Goal: Check status: Check status

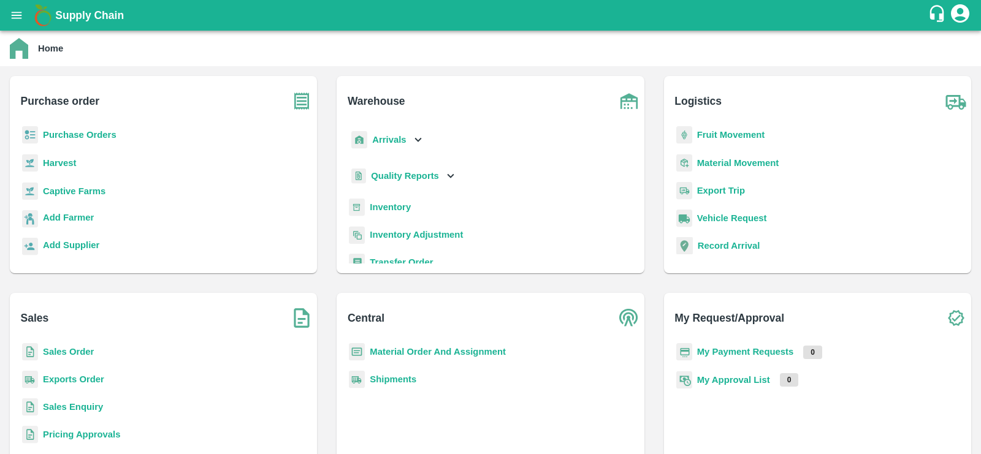
click at [65, 136] on b "Purchase Orders" at bounding box center [80, 135] width 74 height 10
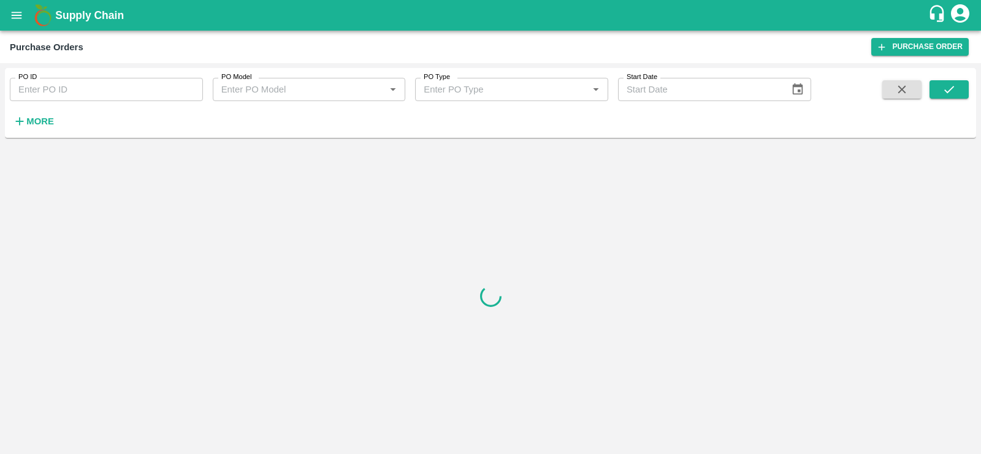
click at [82, 80] on input "PO ID" at bounding box center [106, 89] width 193 height 23
paste input "133724.0"
type input "133724"
click at [953, 93] on icon "submit" at bounding box center [948, 89] width 13 height 13
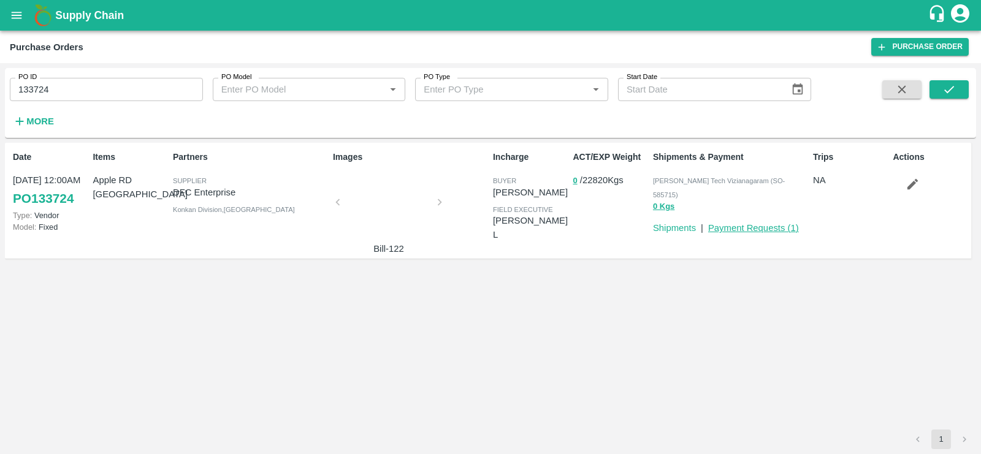
click at [734, 223] on link "Payment Requests ( 1 )" at bounding box center [753, 228] width 91 height 10
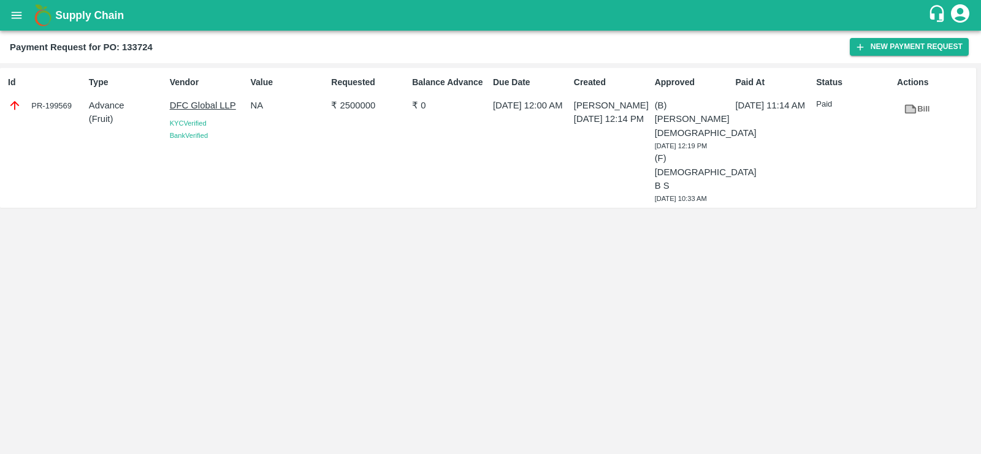
click at [58, 105] on div "PR-199569" at bounding box center [46, 105] width 76 height 13
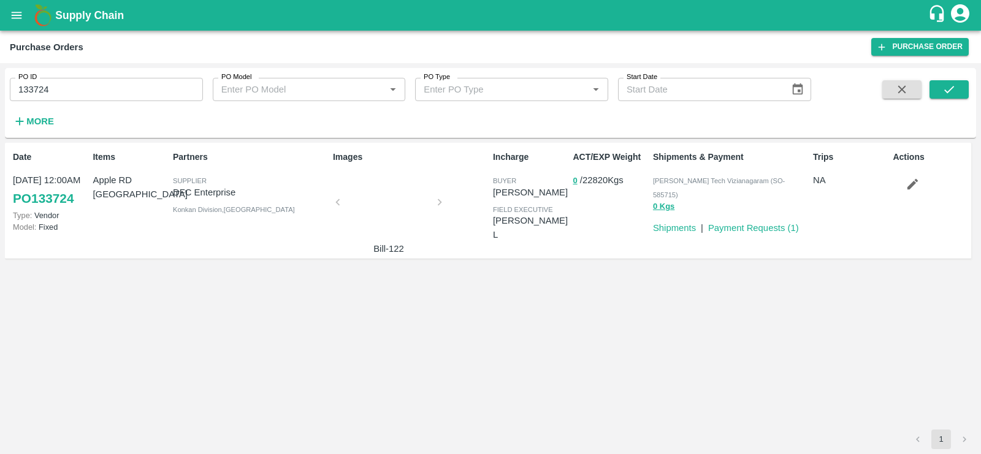
click at [368, 208] on div at bounding box center [389, 205] width 92 height 65
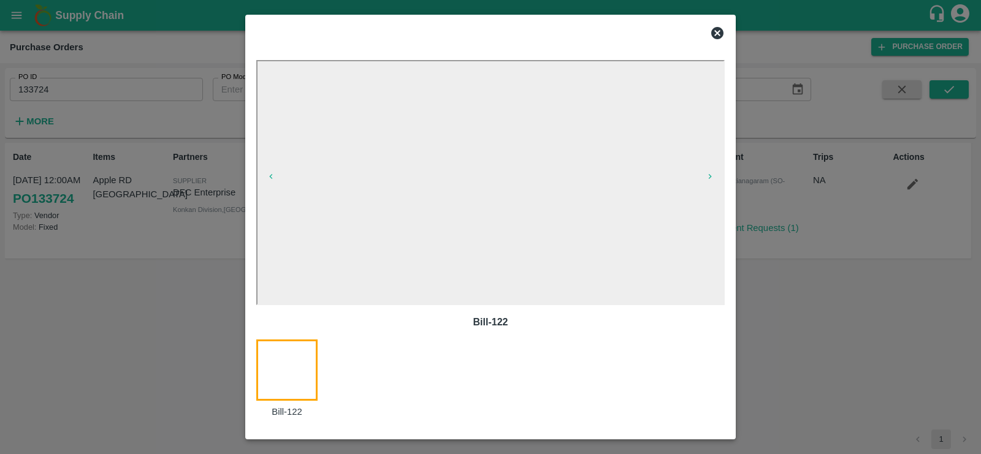
click at [717, 34] on icon at bounding box center [717, 33] width 15 height 15
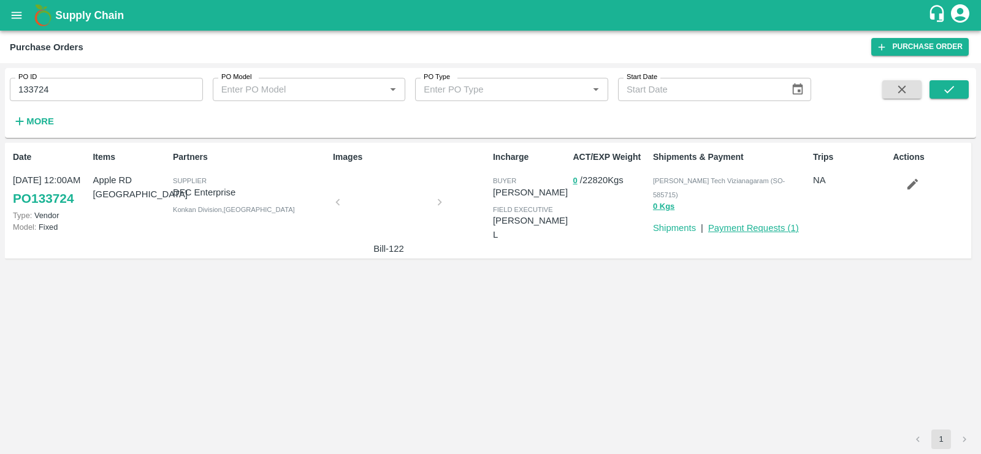
click at [740, 223] on link "Payment Requests ( 1 )" at bounding box center [753, 228] width 91 height 10
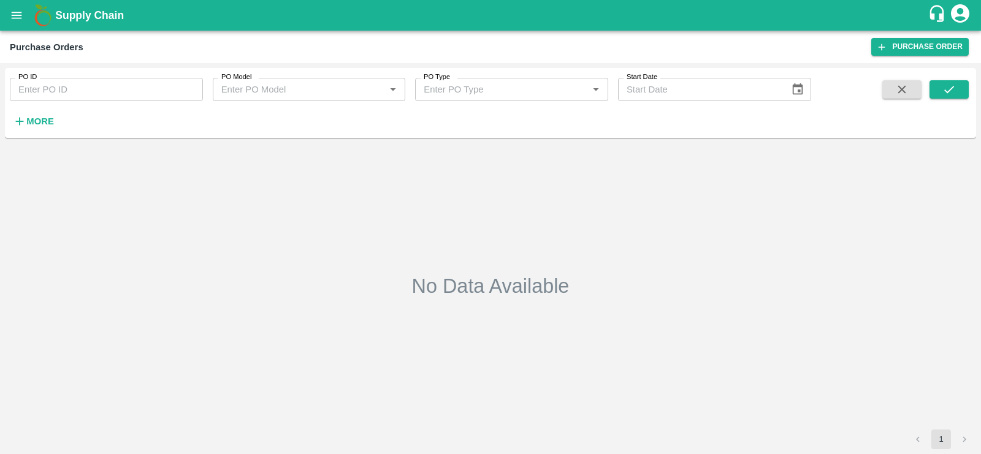
type input "130621"
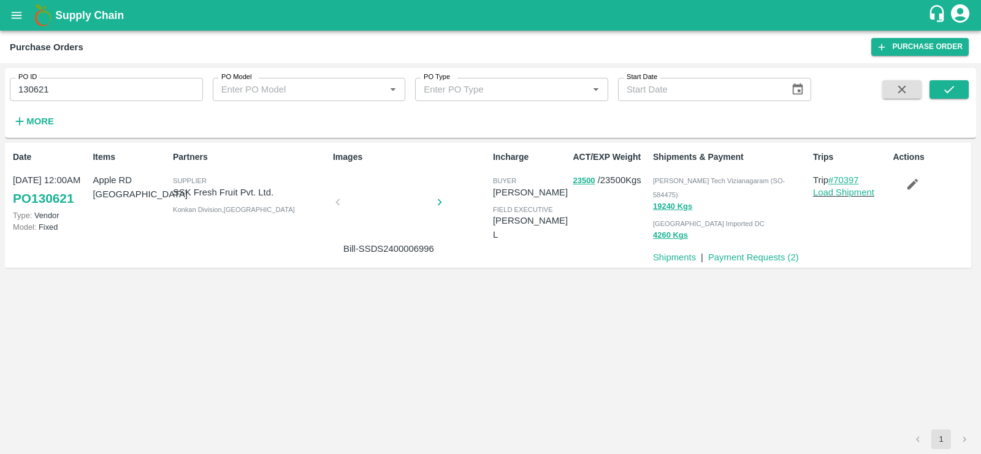
click at [848, 179] on link "#70397" at bounding box center [843, 180] width 31 height 10
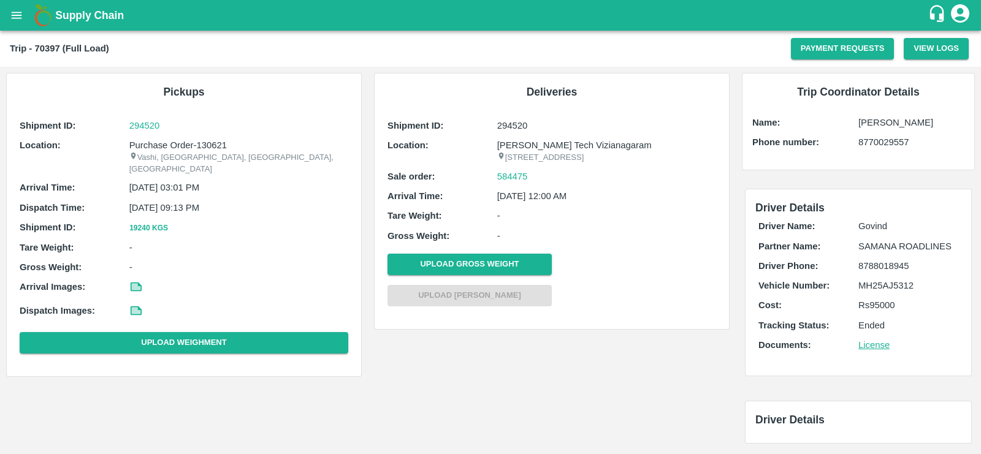
click at [163, 181] on p "[DATE] 03:01 PM" at bounding box center [238, 187] width 219 height 13
click at [163, 181] on p "15 Jan 2025, 03:01 PM" at bounding box center [238, 187] width 219 height 13
click at [521, 203] on p "19 Jan 2025, 12:00 AM" at bounding box center [606, 195] width 219 height 13
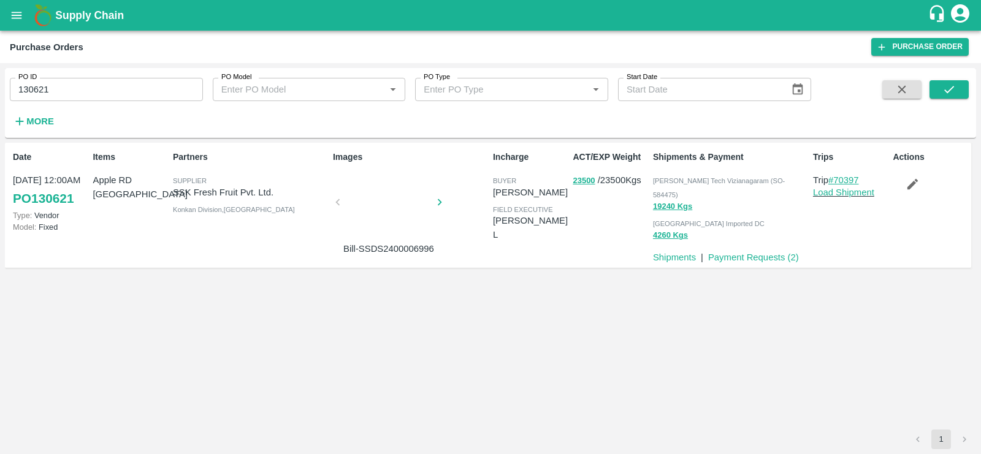
click at [843, 179] on link "#70397" at bounding box center [843, 180] width 31 height 10
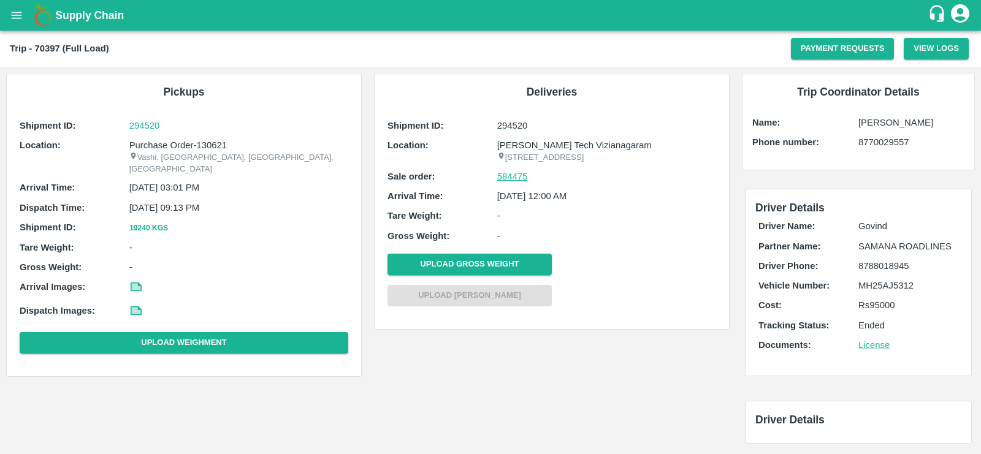
click at [514, 183] on link "584475" at bounding box center [512, 176] width 31 height 13
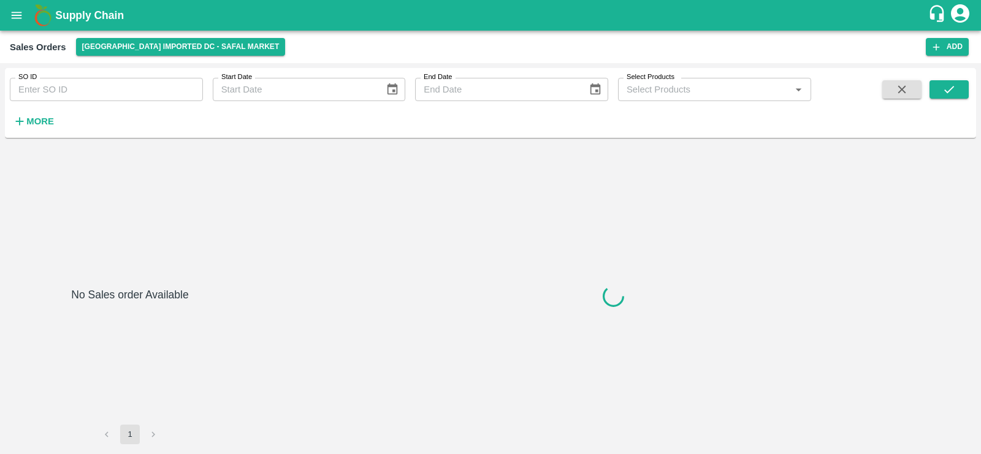
type input "584475"
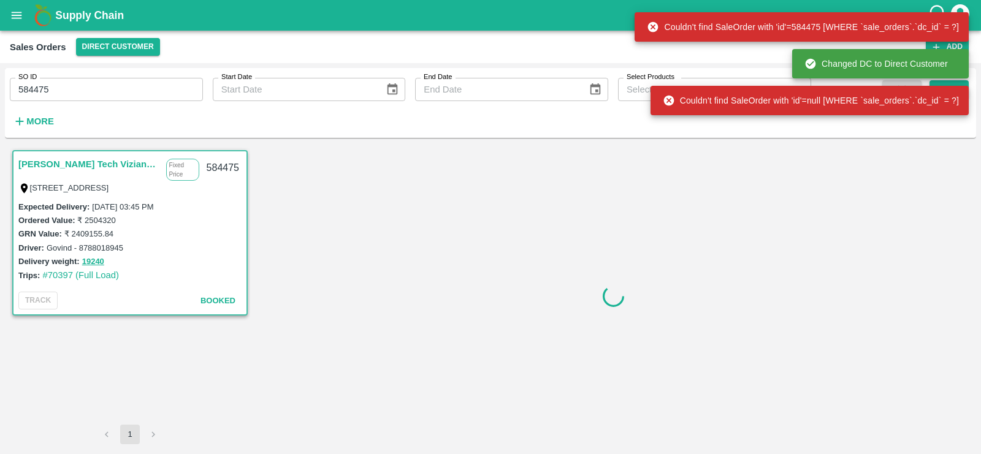
click at [106, 163] on link "[PERSON_NAME] Tech Vizianagaram" at bounding box center [89, 164] width 142 height 16
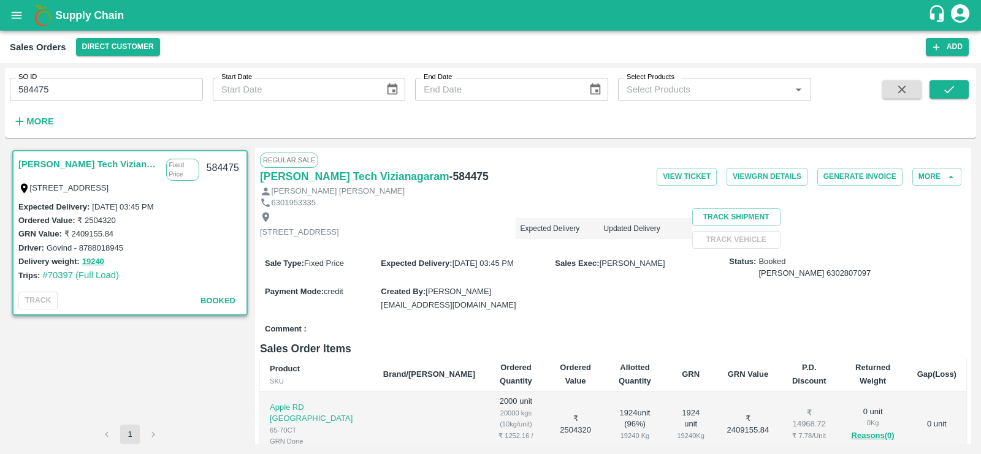
click at [218, 167] on div "584475" at bounding box center [222, 168] width 47 height 29
copy div "584475"
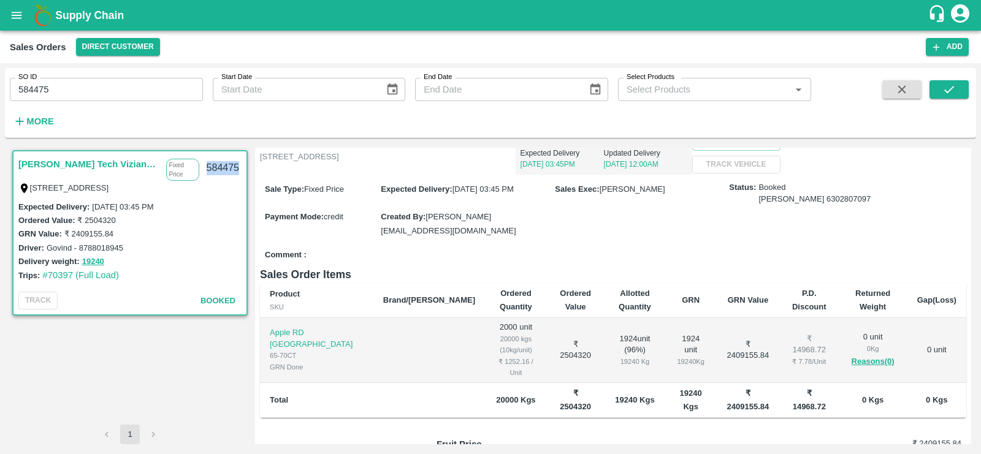
scroll to position [64, 0]
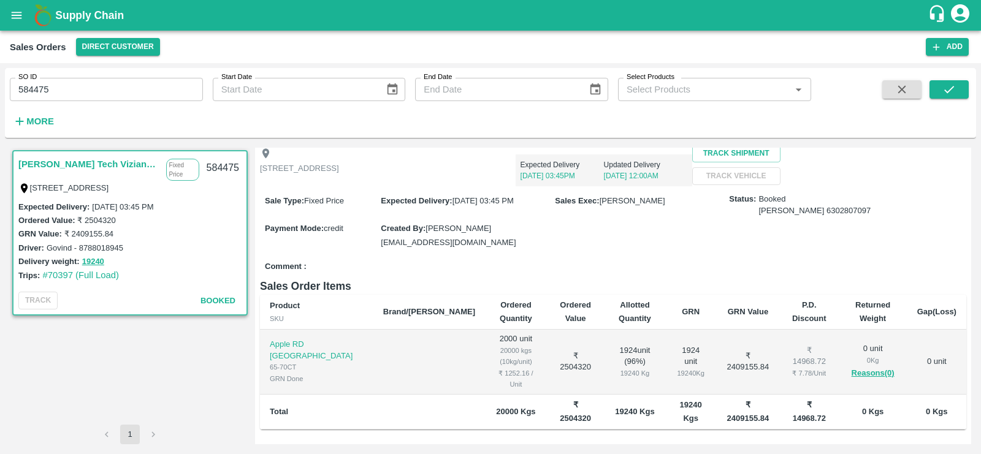
click at [683, 186] on div "Flat no :601 ,, Kosala apartment Opp krushi bhavan, Vizianagaram, ANDHRA PRADES…" at bounding box center [613, 166] width 706 height 42
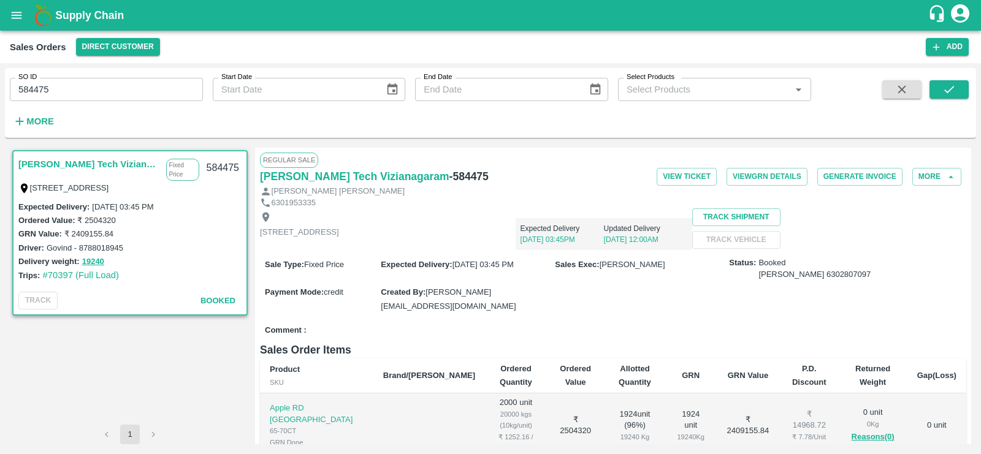
click at [218, 165] on div "584475" at bounding box center [222, 168] width 47 height 29
copy div "584475"
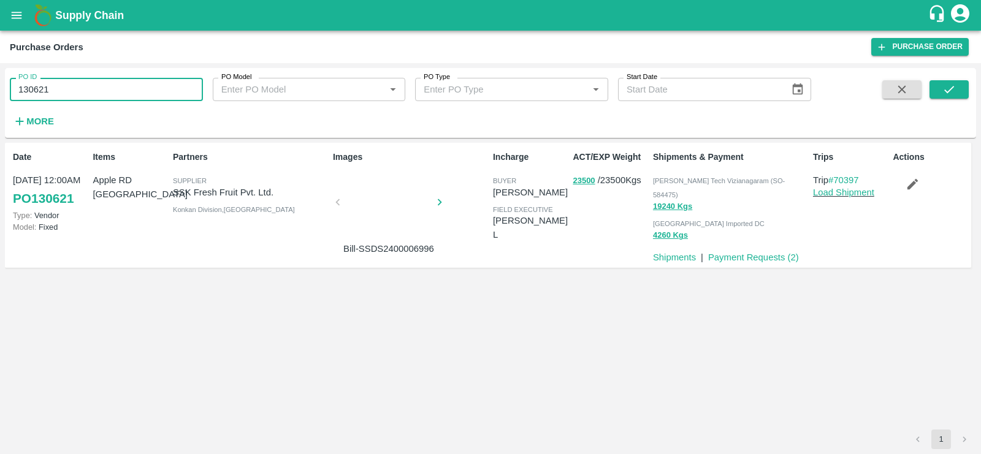
click at [30, 89] on input "130621" at bounding box center [106, 89] width 193 height 23
click at [762, 252] on link "Payment Requests ( 2 )" at bounding box center [753, 257] width 91 height 10
click at [754, 252] on link "Payment Requests ( 2 )" at bounding box center [753, 257] width 91 height 10
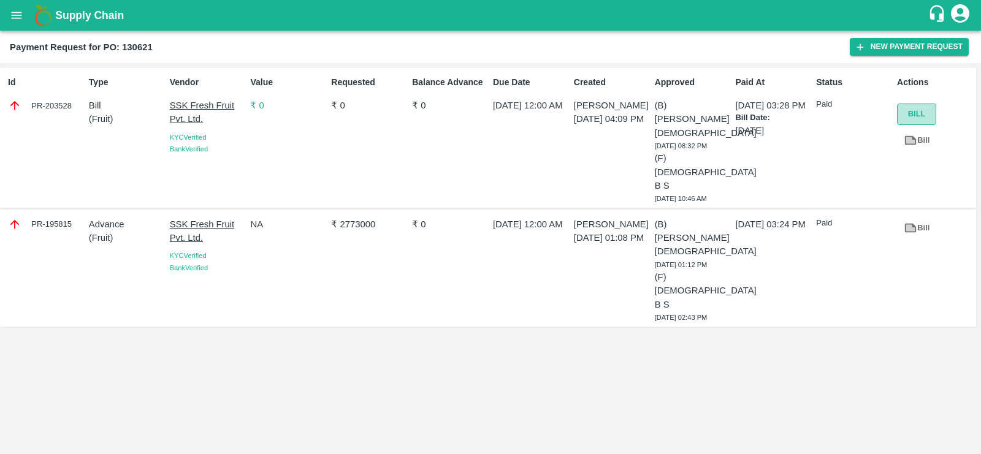
click at [912, 105] on button "Bill" at bounding box center [916, 114] width 39 height 21
click at [917, 218] on link "Bill" at bounding box center [916, 228] width 39 height 21
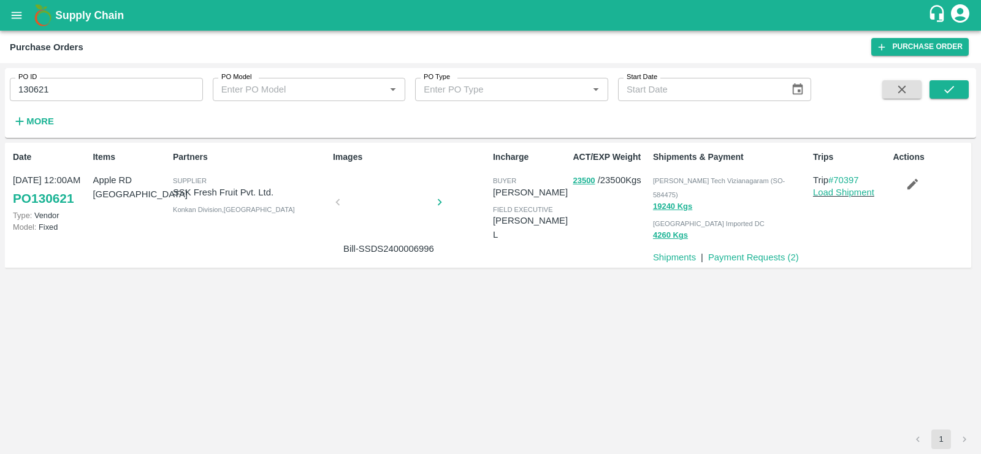
click at [64, 196] on link "PO 130621" at bounding box center [43, 199] width 61 height 22
click at [673, 200] on button "19240 Kgs" at bounding box center [672, 207] width 39 height 14
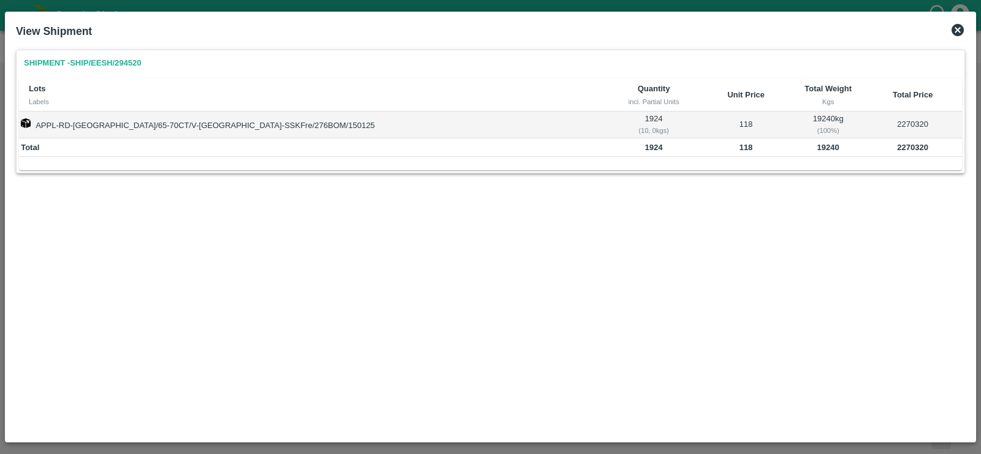
click at [959, 30] on icon at bounding box center [957, 30] width 12 height 12
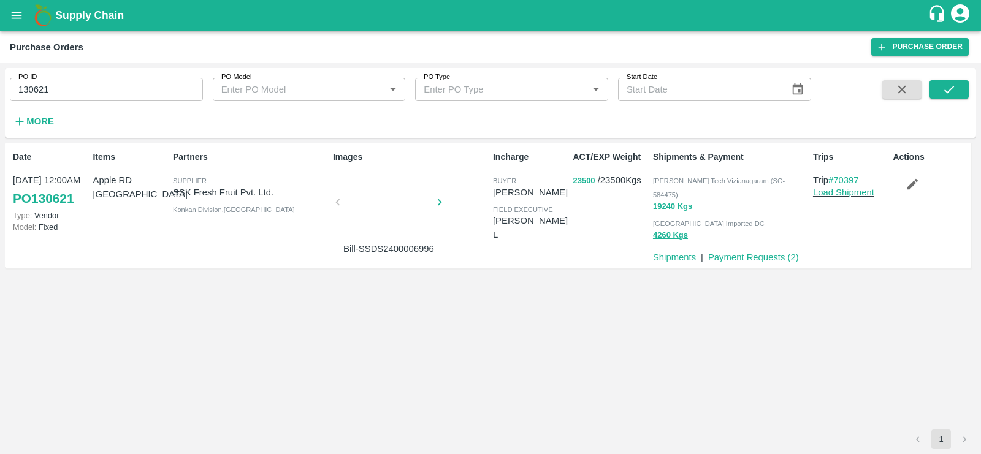
click at [846, 176] on link "#70397" at bounding box center [843, 180] width 31 height 10
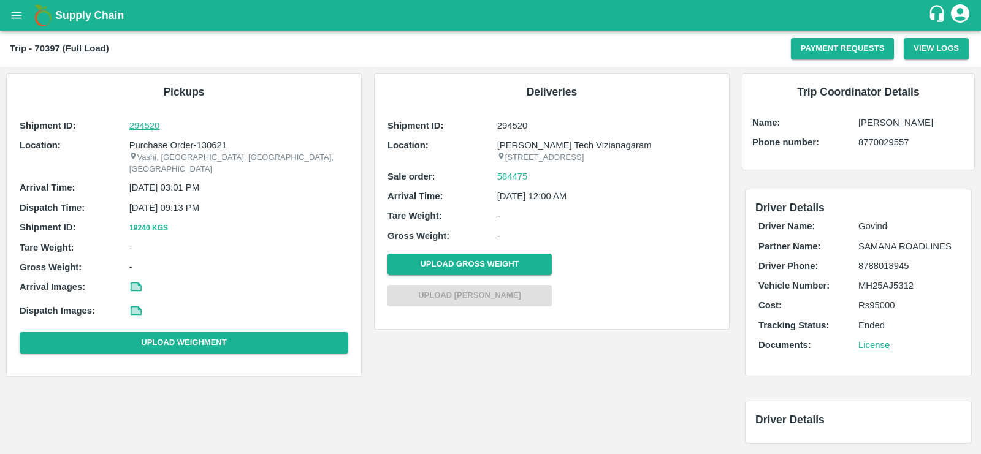
click at [141, 123] on p "294520" at bounding box center [238, 125] width 219 height 13
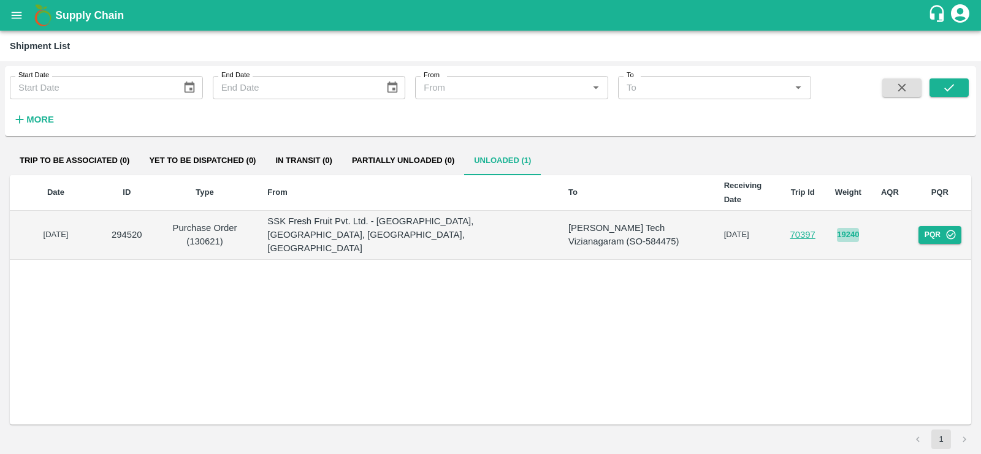
click at [846, 228] on button "19240" at bounding box center [847, 235] width 22 height 14
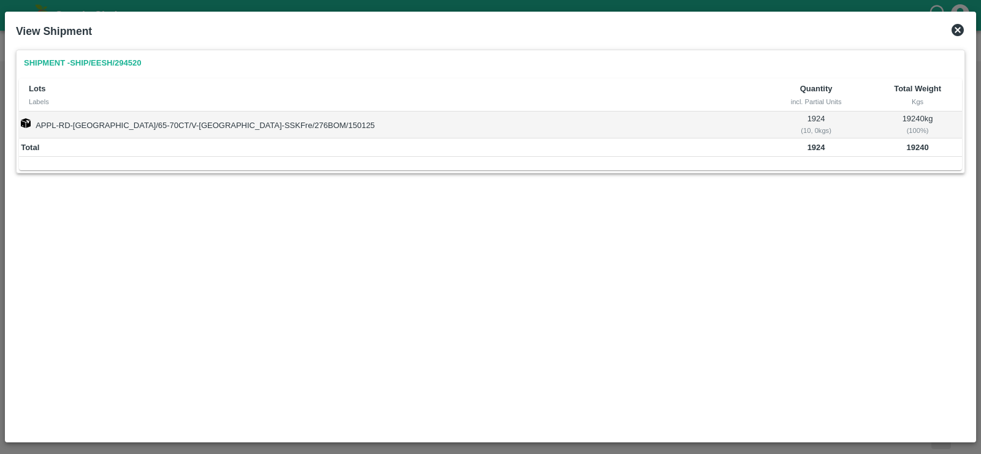
click at [955, 26] on icon at bounding box center [957, 30] width 12 height 12
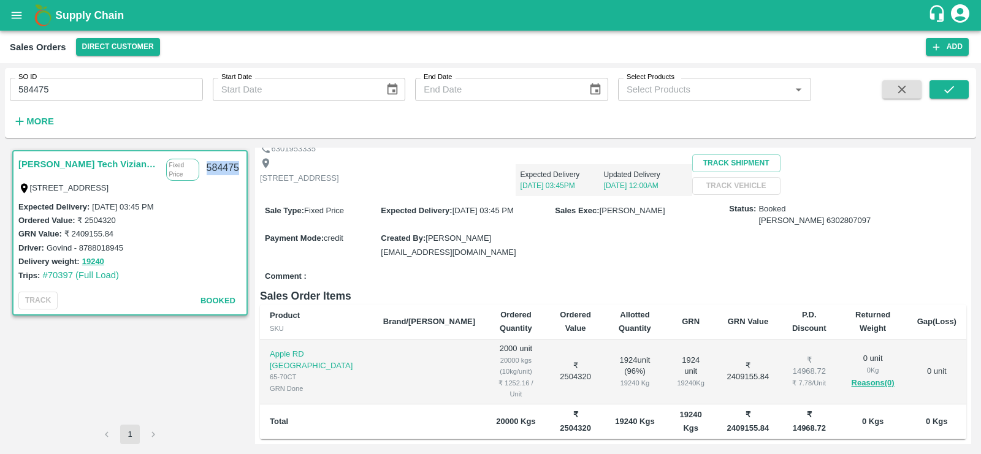
scroll to position [203, 0]
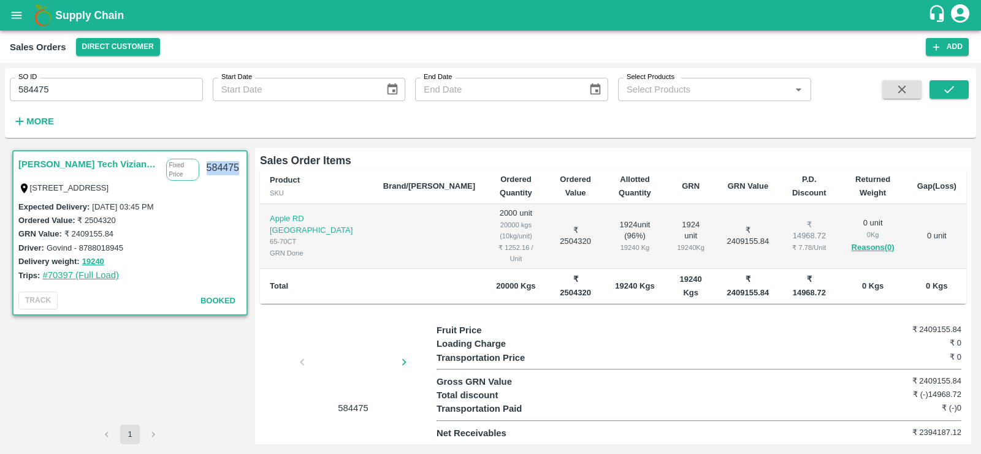
click at [99, 270] on link "#70397 (Full Load)" at bounding box center [80, 275] width 77 height 10
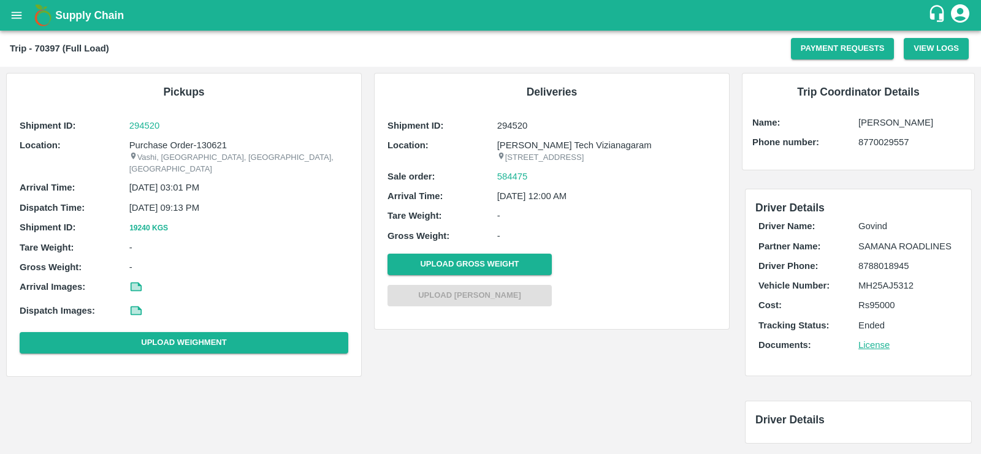
click at [153, 222] on button "19240 Kgs" at bounding box center [148, 228] width 39 height 13
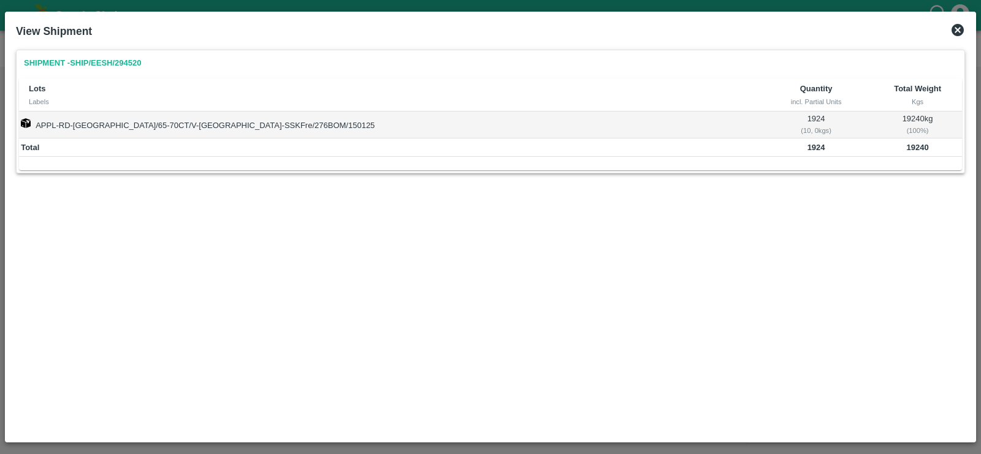
click at [958, 31] on icon at bounding box center [957, 30] width 15 height 15
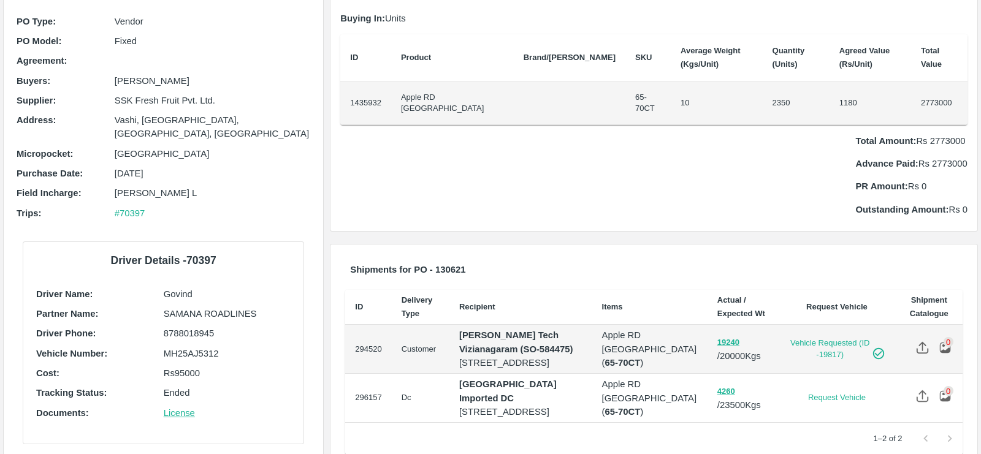
scroll to position [158, 0]
